Goal: Navigation & Orientation: Find specific page/section

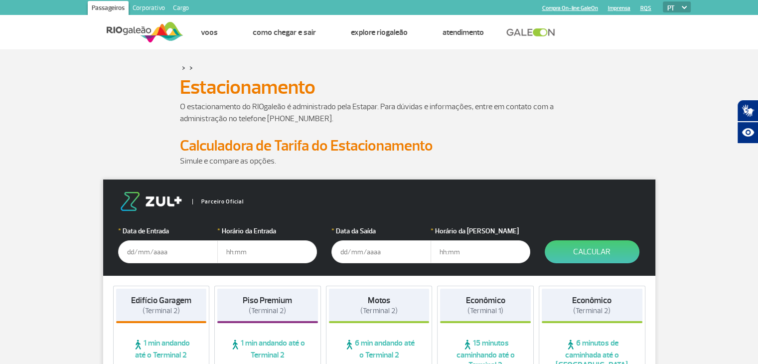
drag, startPoint x: 765, startPoint y: 47, endPoint x: 758, endPoint y: 43, distance: 7.8
click at [758, 43] on html "Passageiros Corporativo Cargo Compra On-line GaleOn Imprensa RQS PT ENG ESP Pág…" at bounding box center [379, 182] width 758 height 364
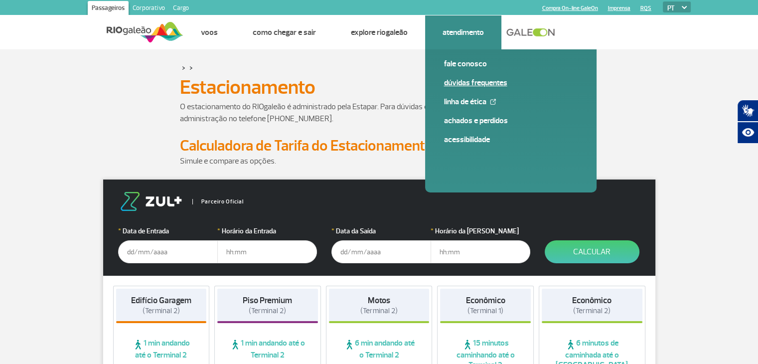
click at [470, 82] on link "Dúvidas Frequentes" at bounding box center [511, 82] width 134 height 11
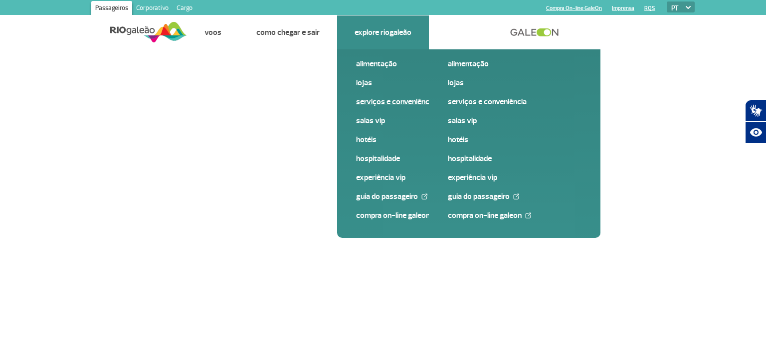
click at [395, 100] on link "Serviços e Conveniência" at bounding box center [423, 101] width 134 height 11
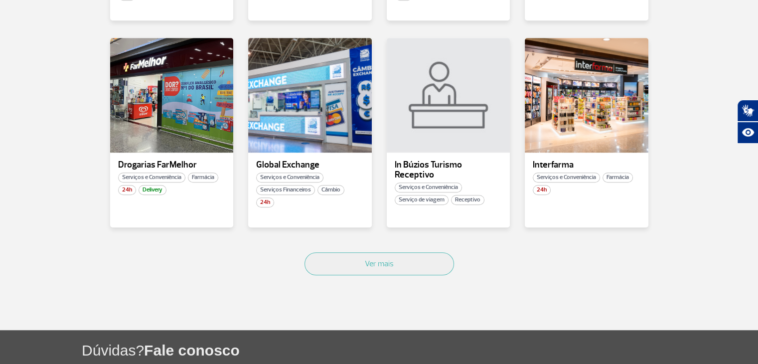
scroll to position [585, 0]
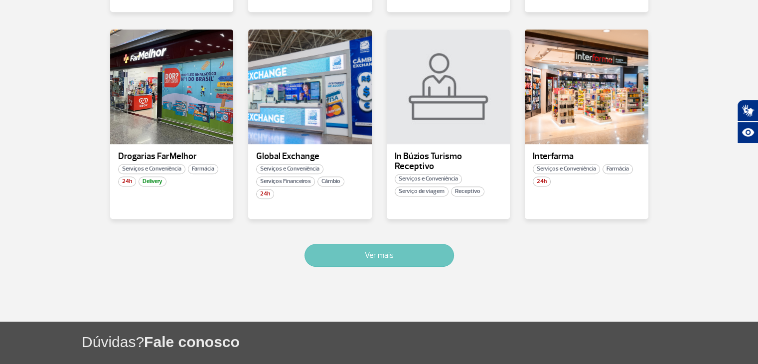
click at [395, 254] on button "Ver mais" at bounding box center [380, 255] width 150 height 23
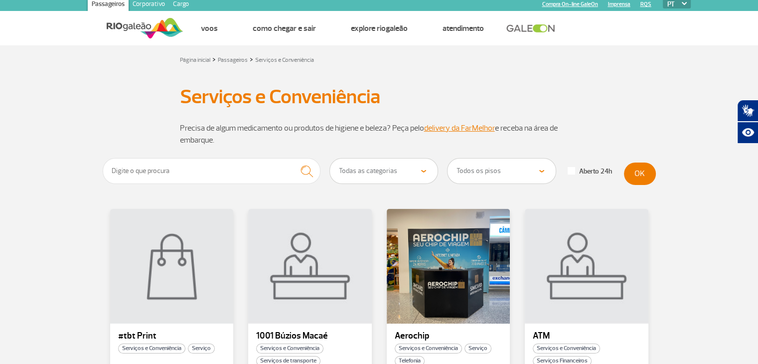
scroll to position [0, 0]
